Goal: Transaction & Acquisition: Purchase product/service

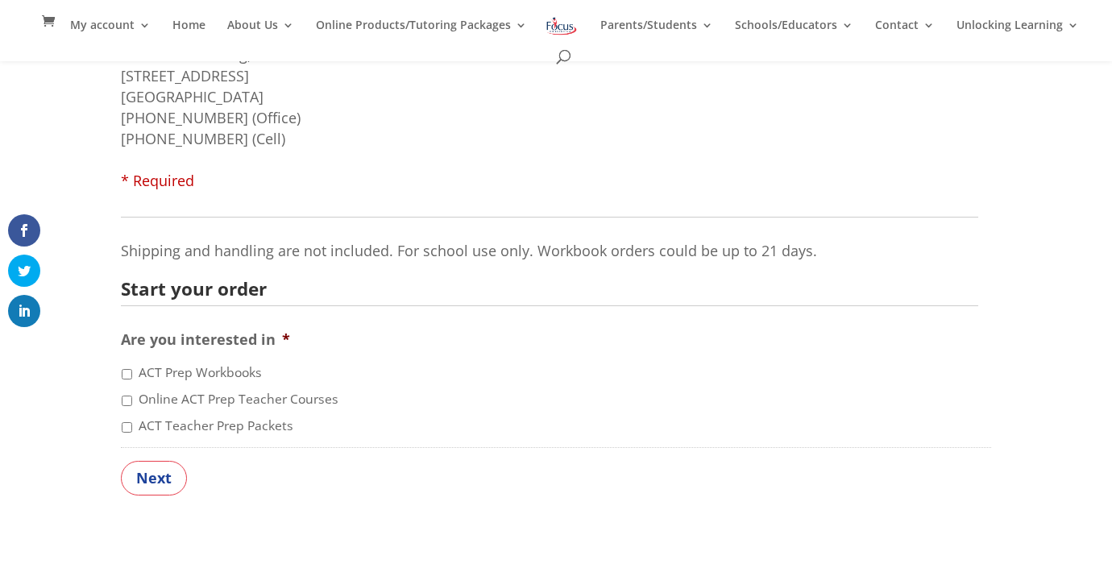
scroll to position [338, 0]
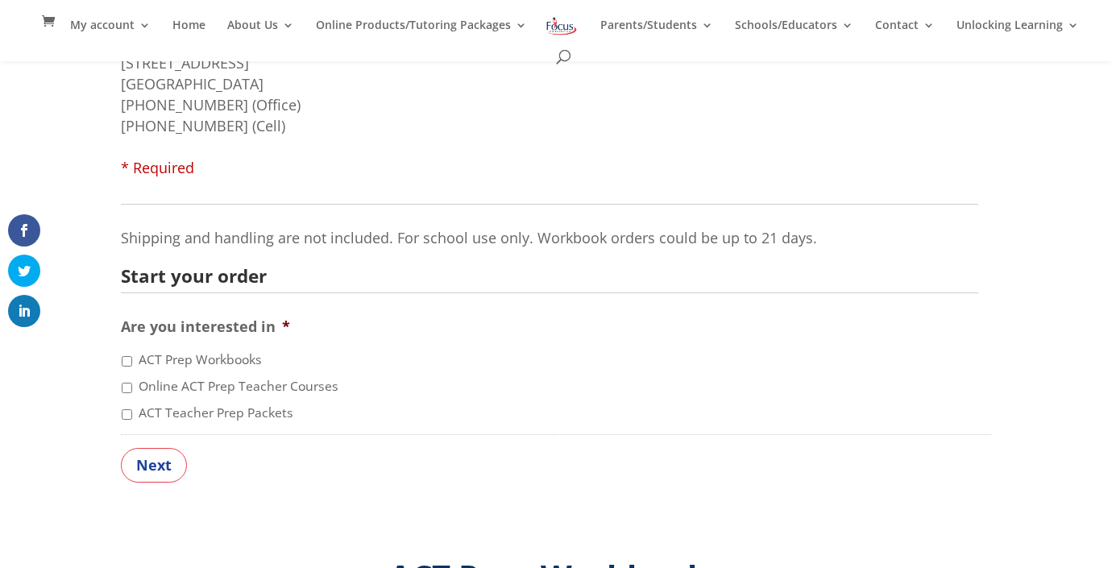
click at [127, 383] on input "Online ACT Prep Teacher Courses" at bounding box center [127, 388] width 10 height 10
checkbox input "true"
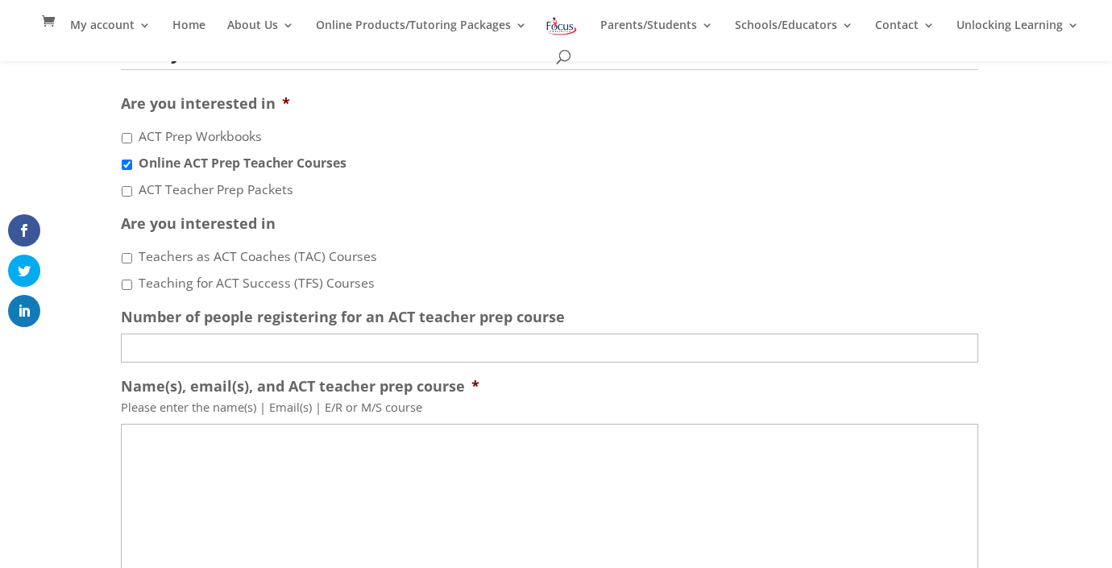
scroll to position [585, 0]
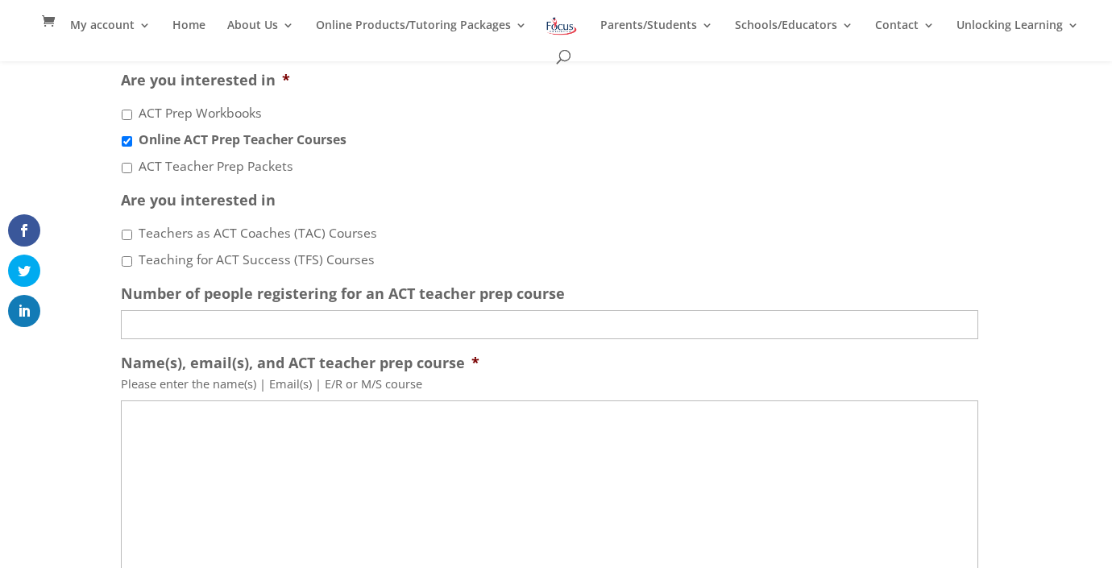
click at [125, 167] on input "ACT Teacher Prep Packets" at bounding box center [127, 168] width 10 height 10
checkbox input "true"
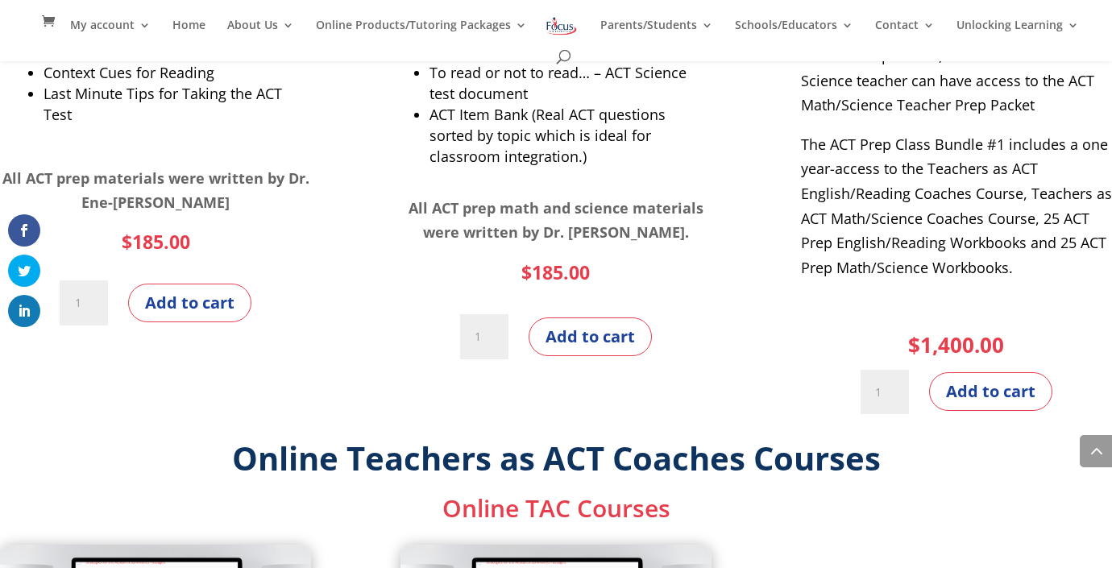
scroll to position [3419, 0]
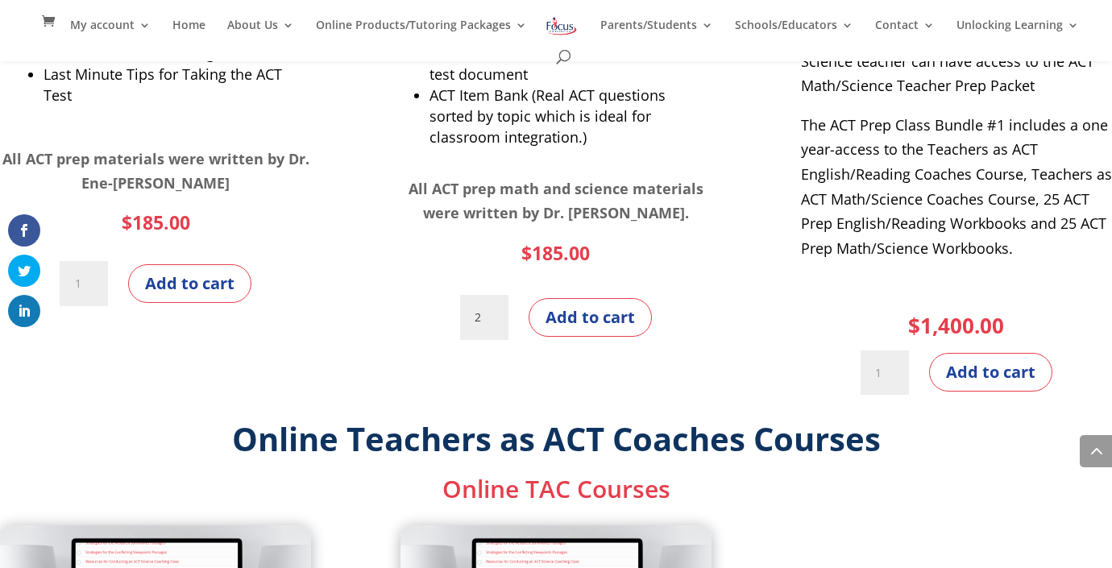
type input "2"
click at [488, 316] on input "2" at bounding box center [484, 317] width 48 height 45
click at [548, 321] on button "Add to cart" at bounding box center [589, 317] width 123 height 39
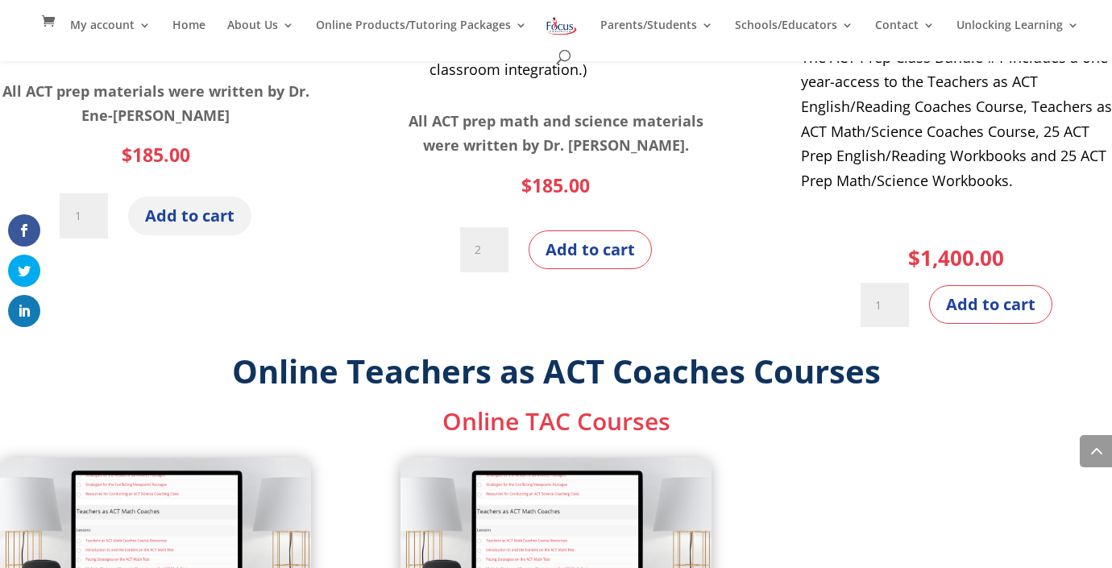
scroll to position [3494, 0]
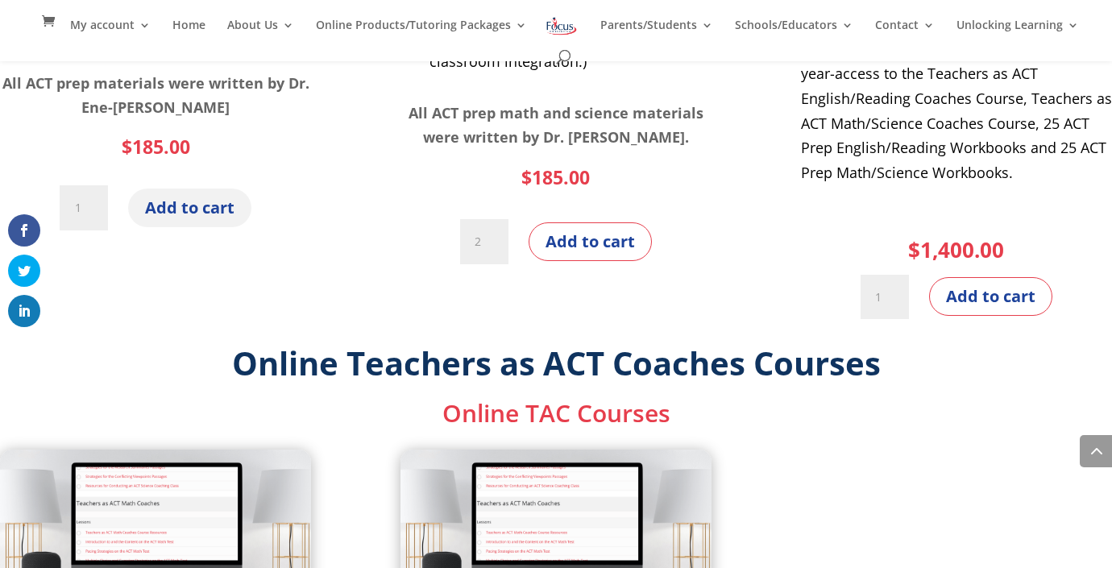
click at [164, 194] on button "Add to cart" at bounding box center [189, 207] width 123 height 39
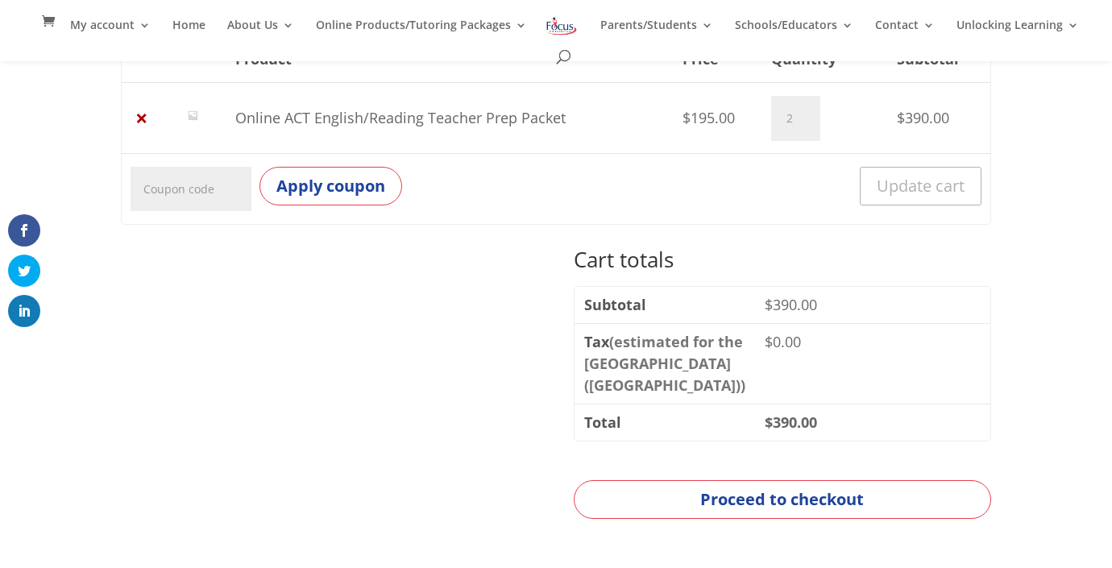
scroll to position [350, 0]
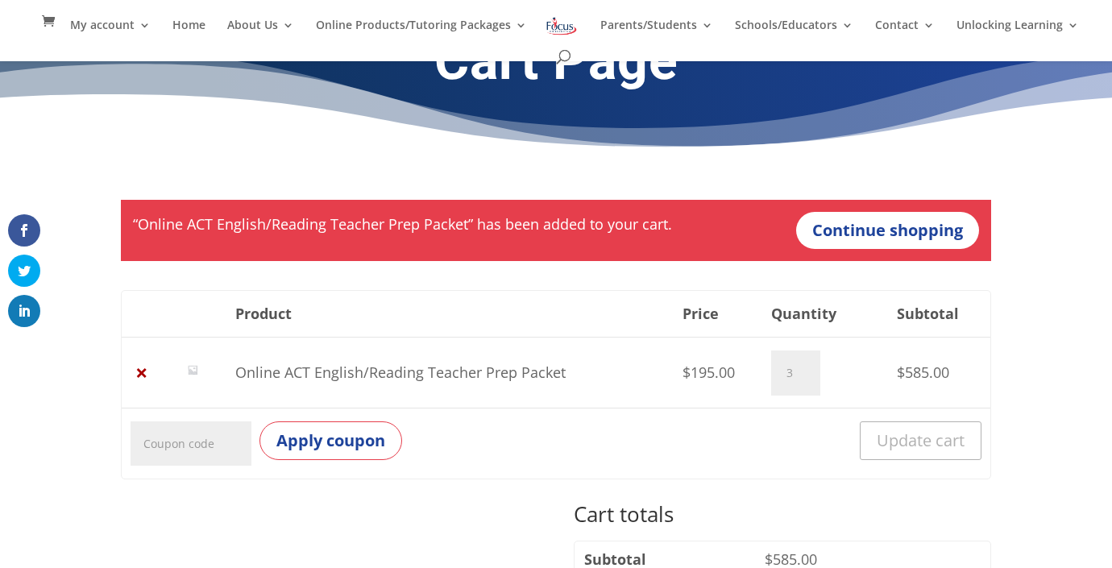
scroll to position [57, 0]
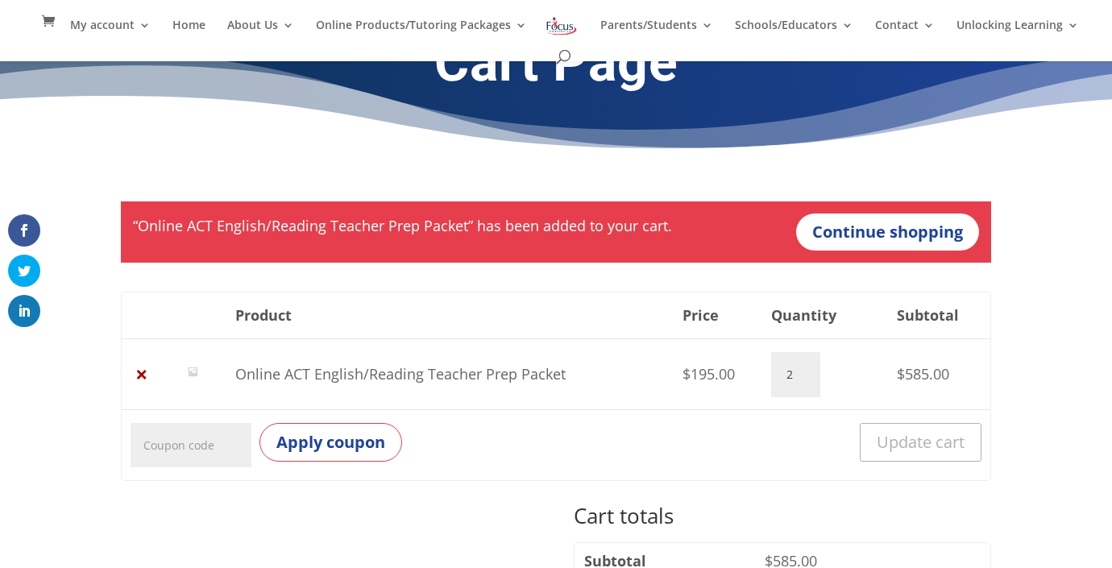
click at [806, 379] on input "2" at bounding box center [795, 374] width 48 height 45
type input "1"
click at [806, 379] on input "1" at bounding box center [795, 374] width 48 height 45
click at [876, 439] on button "Update cart" at bounding box center [916, 442] width 130 height 39
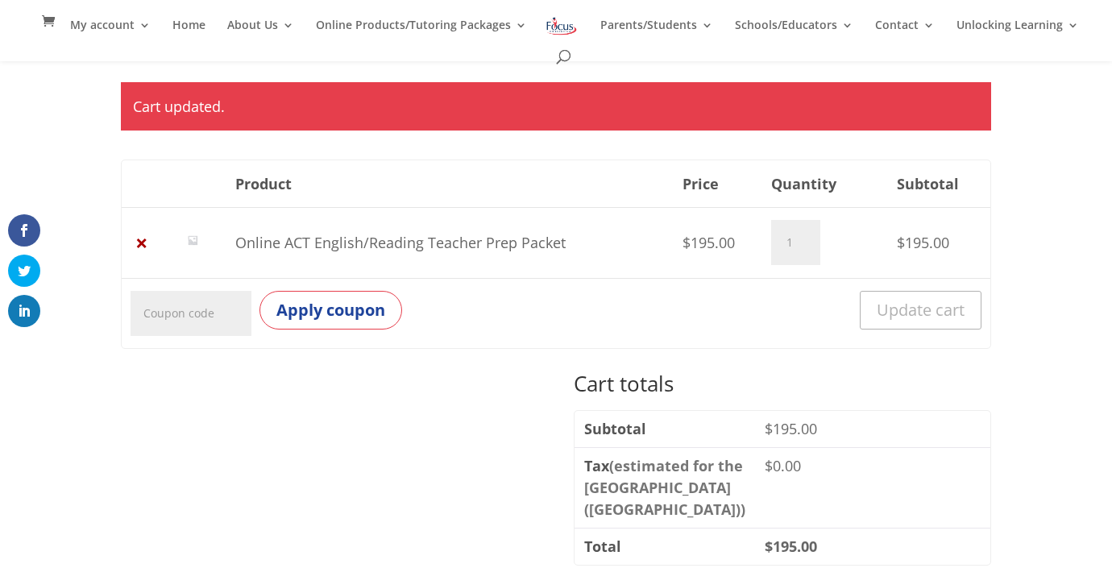
scroll to position [177, 0]
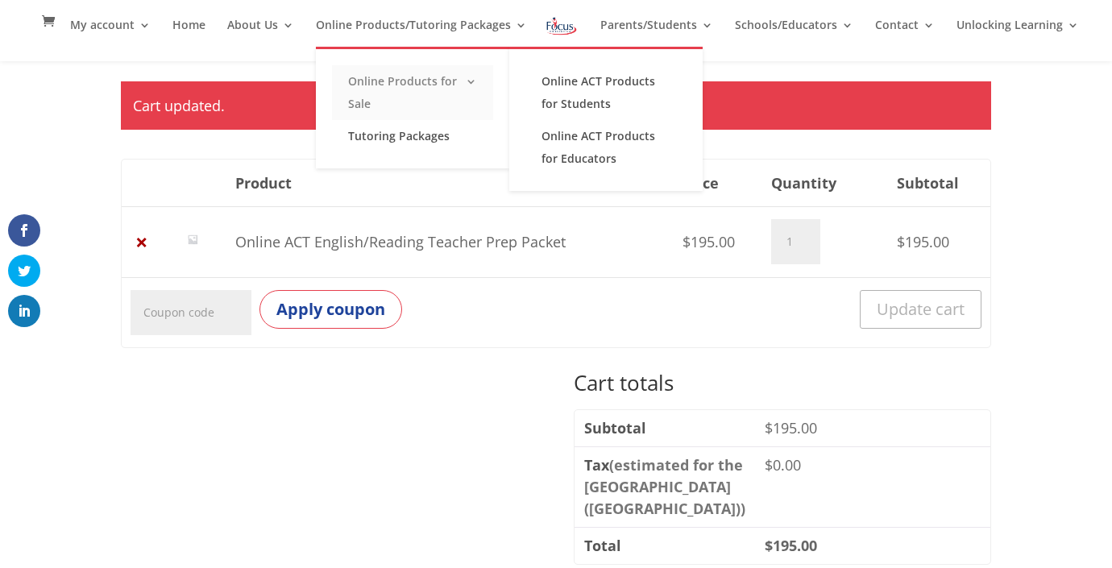
click at [478, 80] on link "Online Products for Sale" at bounding box center [412, 92] width 161 height 55
click at [580, 140] on link "Online ACT Products for Educators" at bounding box center [605, 147] width 161 height 55
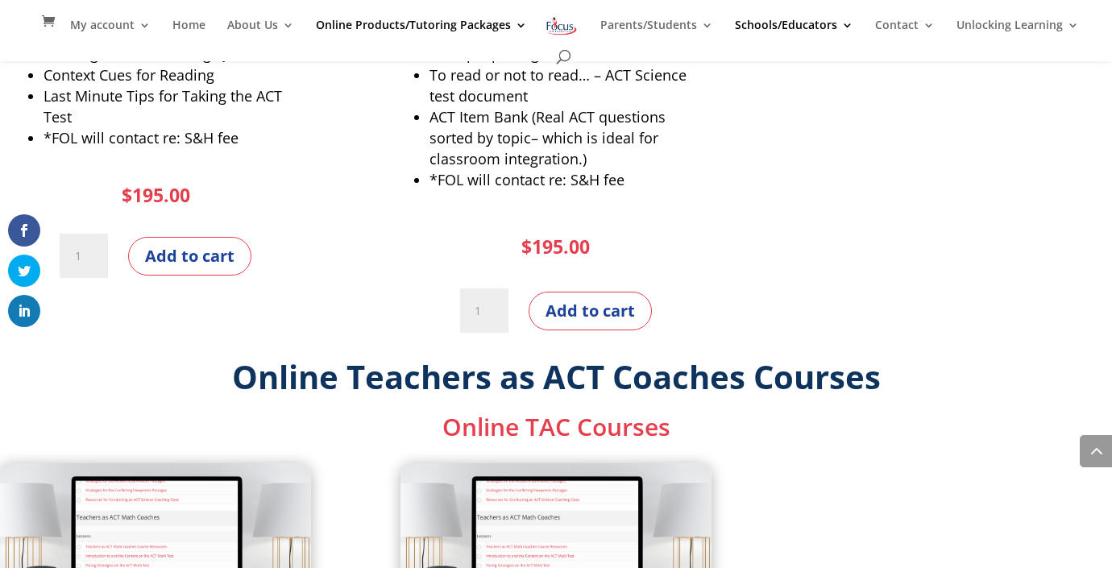
scroll to position [1598, 0]
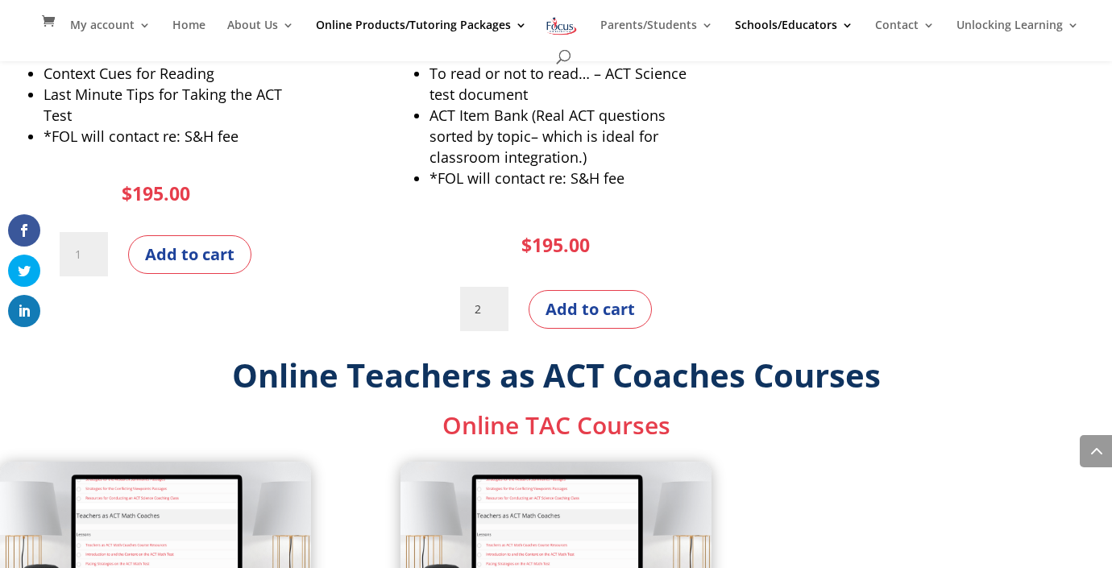
type input "2"
click at [493, 300] on input "2" at bounding box center [484, 309] width 48 height 45
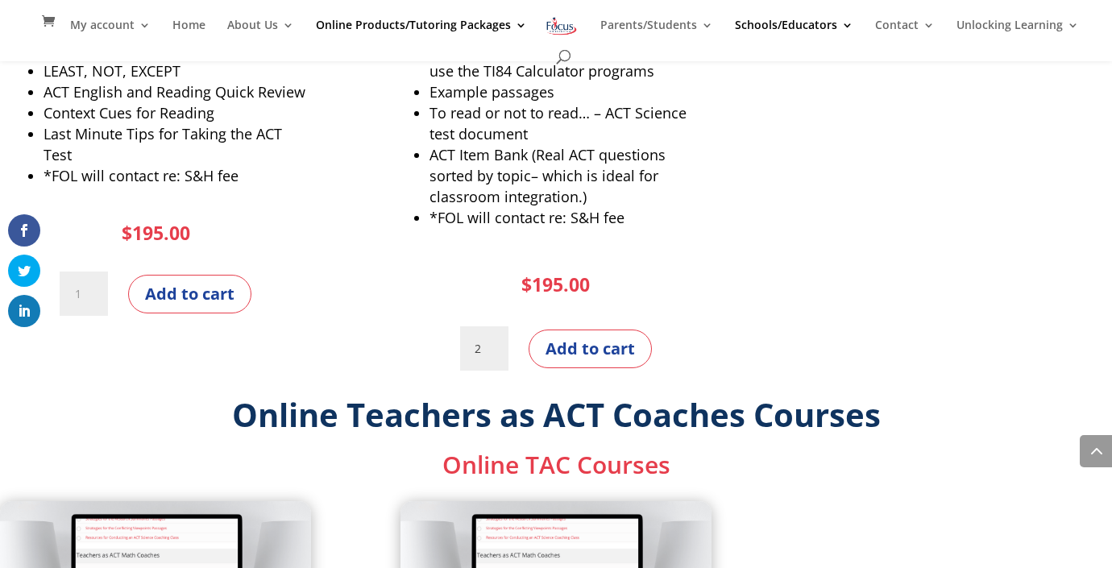
scroll to position [1558, 0]
click at [590, 345] on button "Add to cart" at bounding box center [589, 349] width 123 height 39
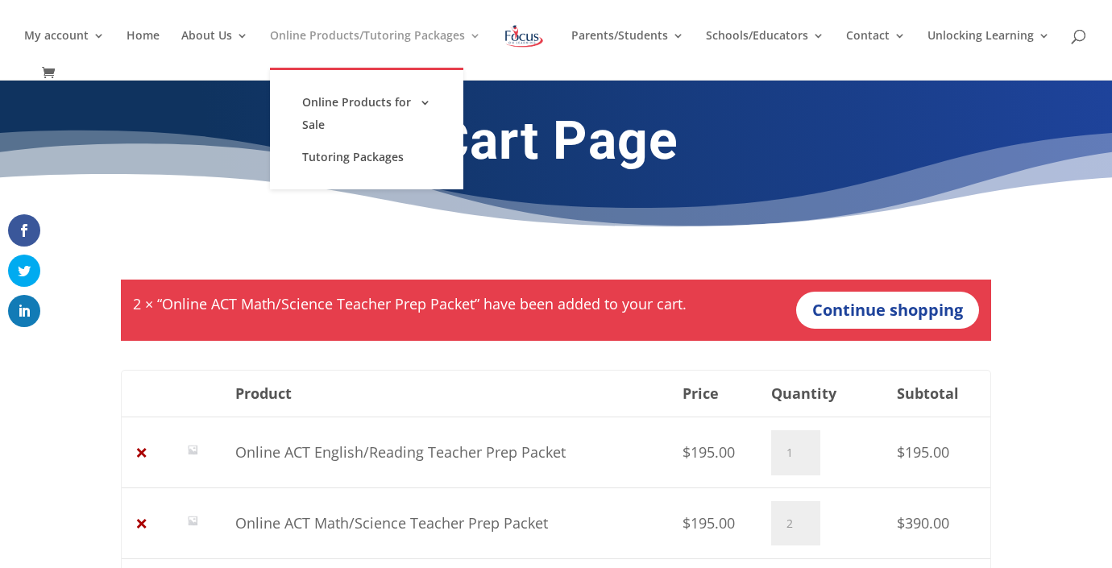
click at [350, 34] on link "Online Products/Tutoring Packages" at bounding box center [375, 49] width 211 height 38
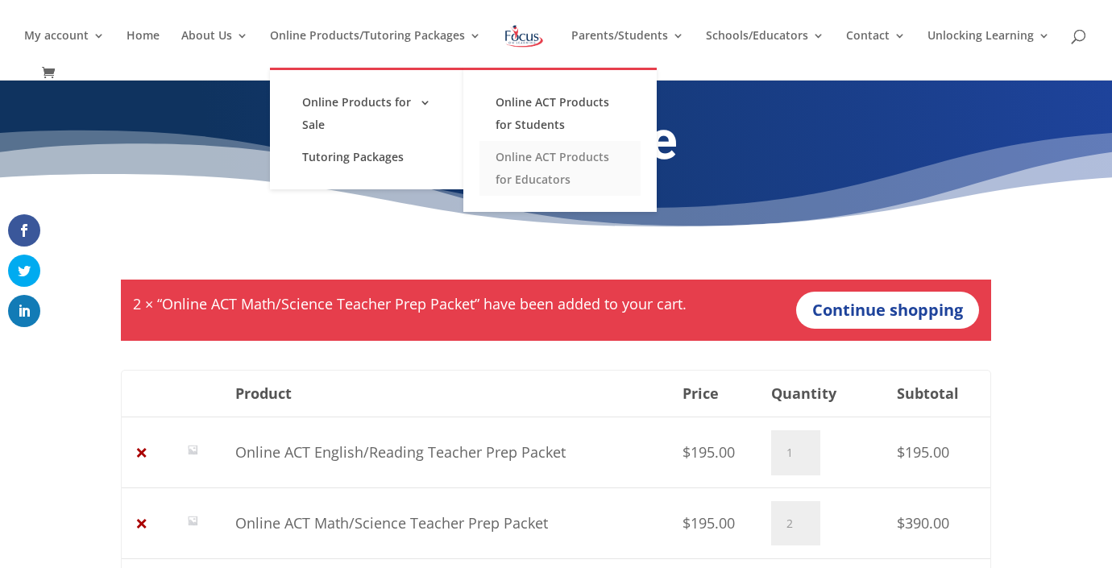
click at [558, 169] on link "Online ACT Products for Educators" at bounding box center [559, 168] width 161 height 55
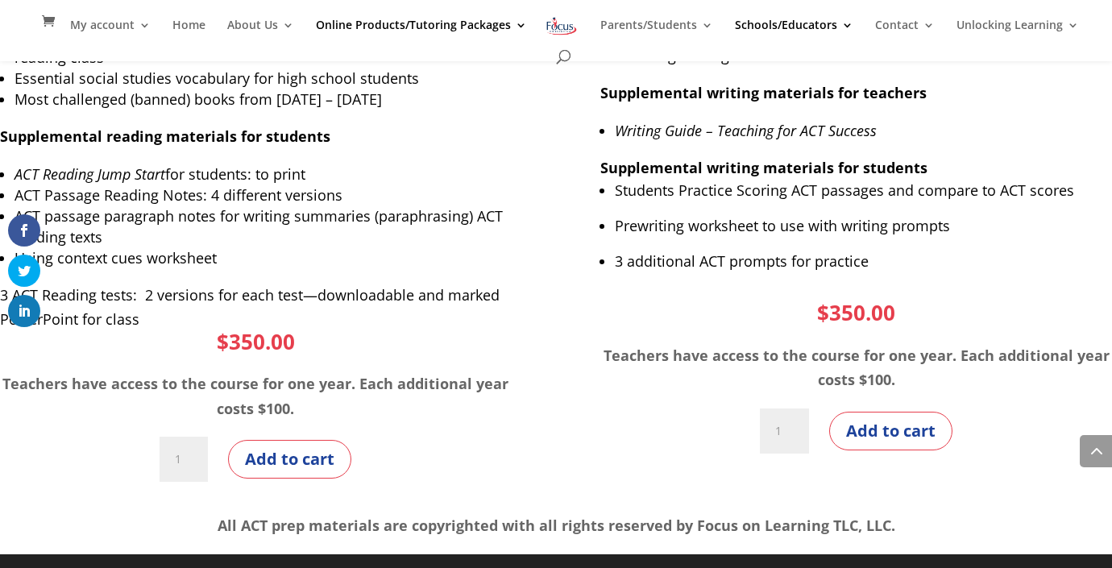
scroll to position [6139, 0]
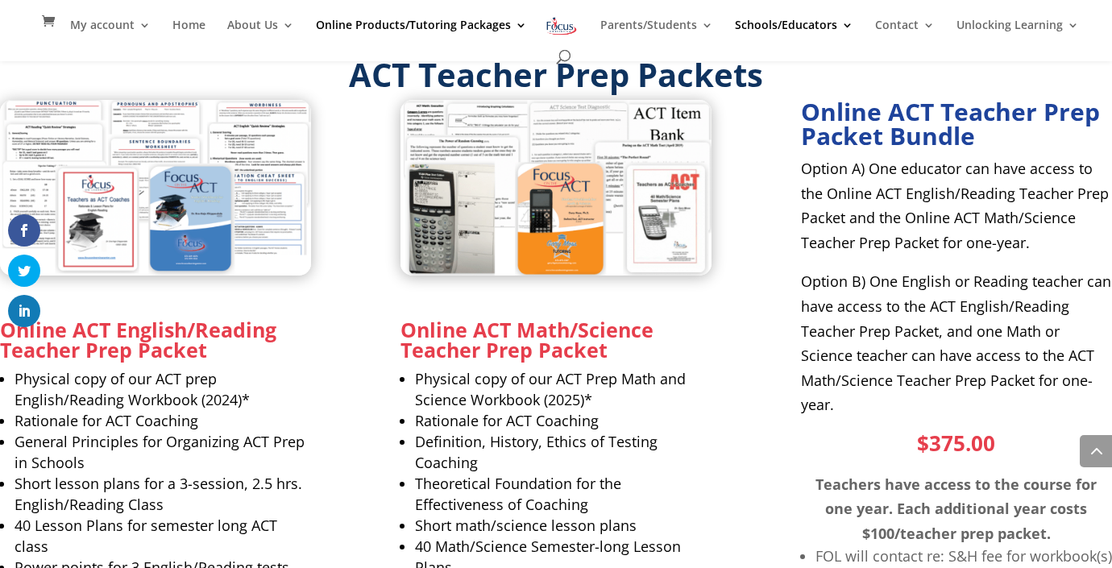
scroll to position [914, 0]
